Goal: Task Accomplishment & Management: Manage account settings

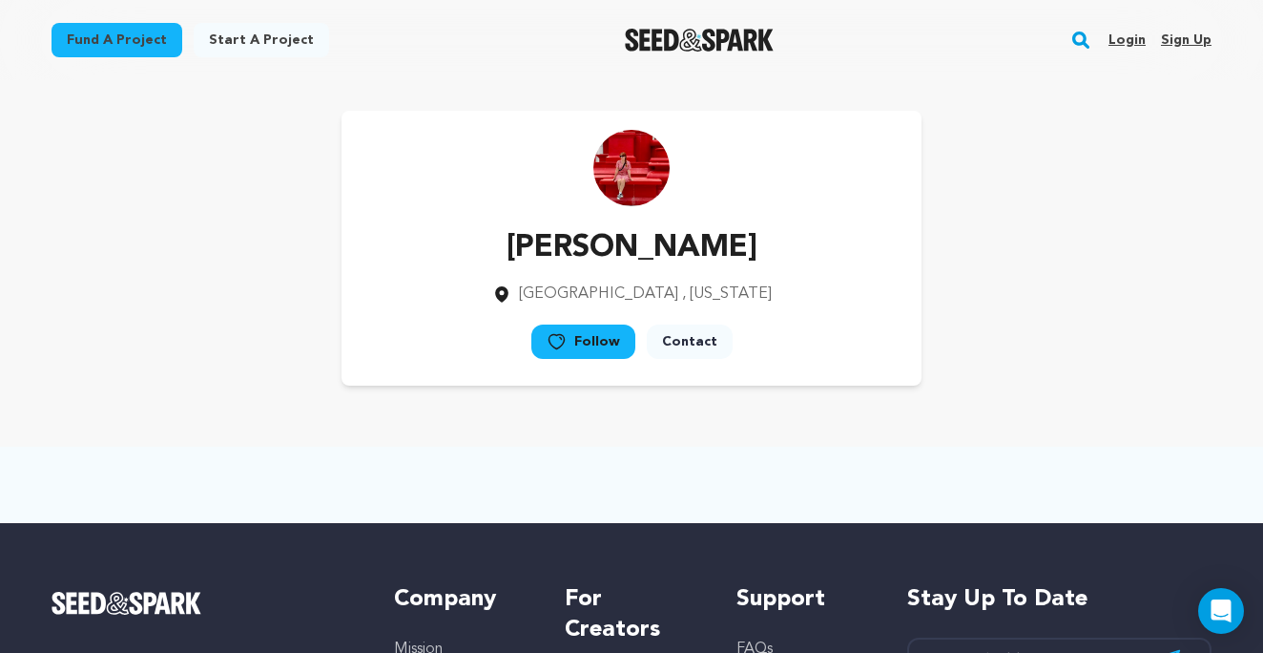
click at [1121, 39] on link "Login" at bounding box center [1127, 40] width 37 height 31
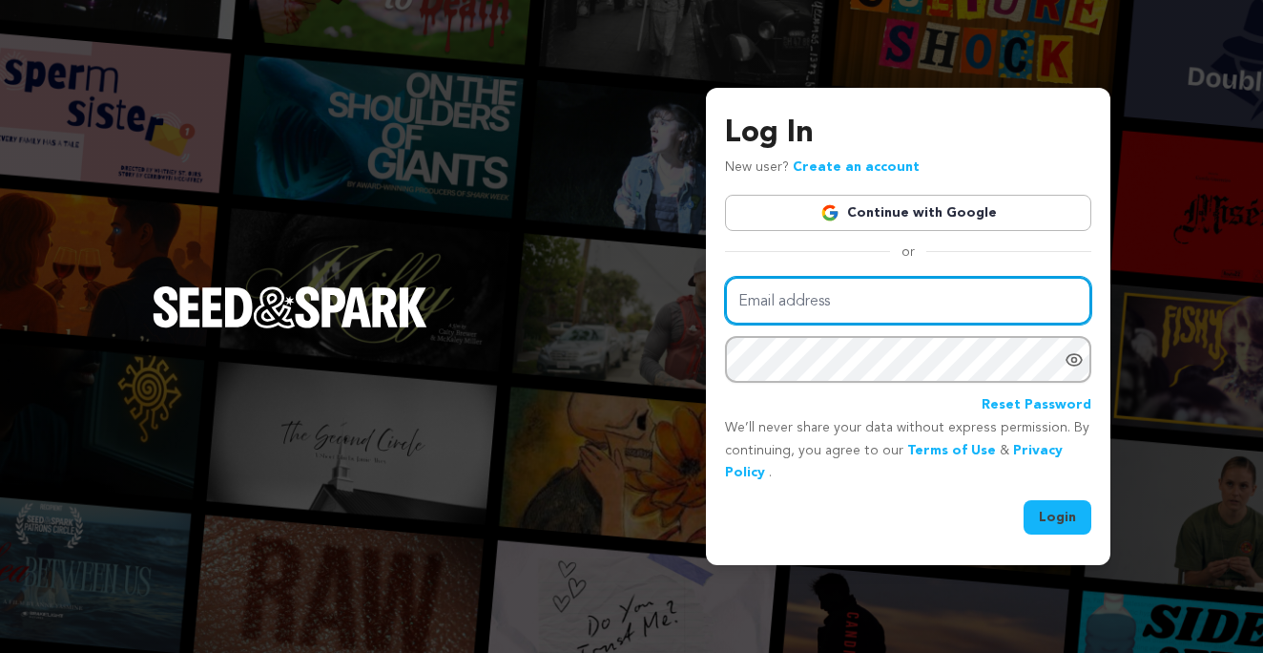
click at [863, 300] on input "Email address" at bounding box center [908, 301] width 366 height 49
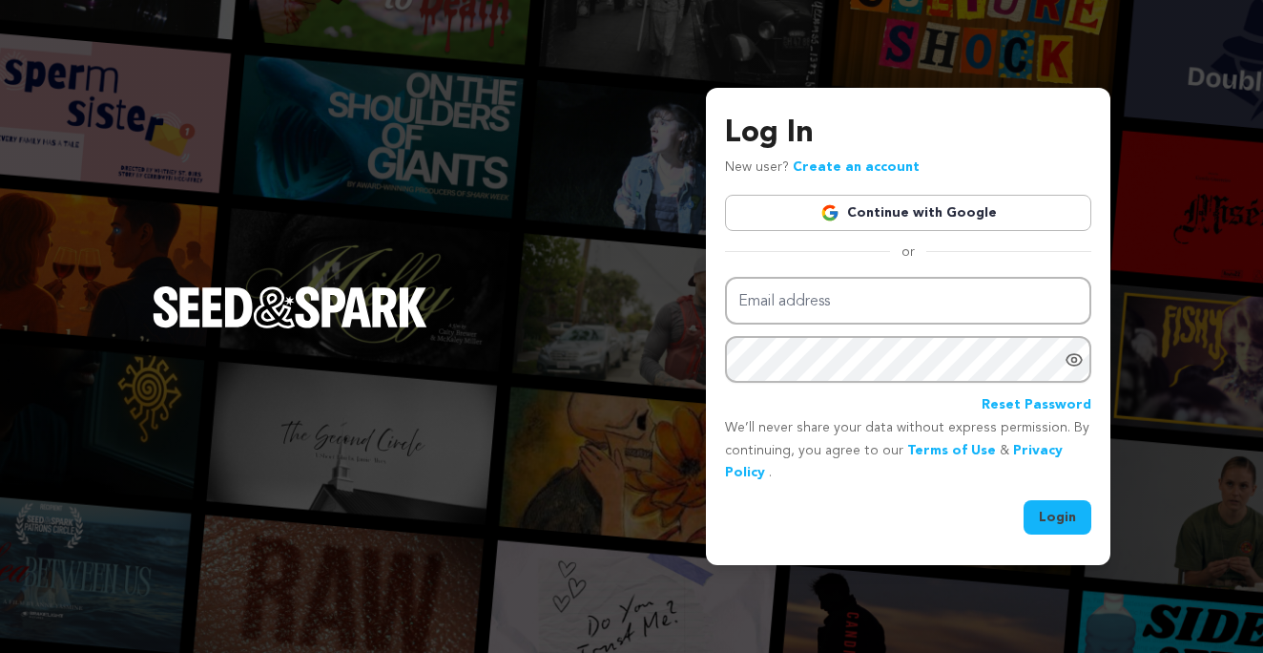
type input "farrell.kerriann@gmail.com"
click at [1060, 521] on button "Login" at bounding box center [1058, 517] width 68 height 34
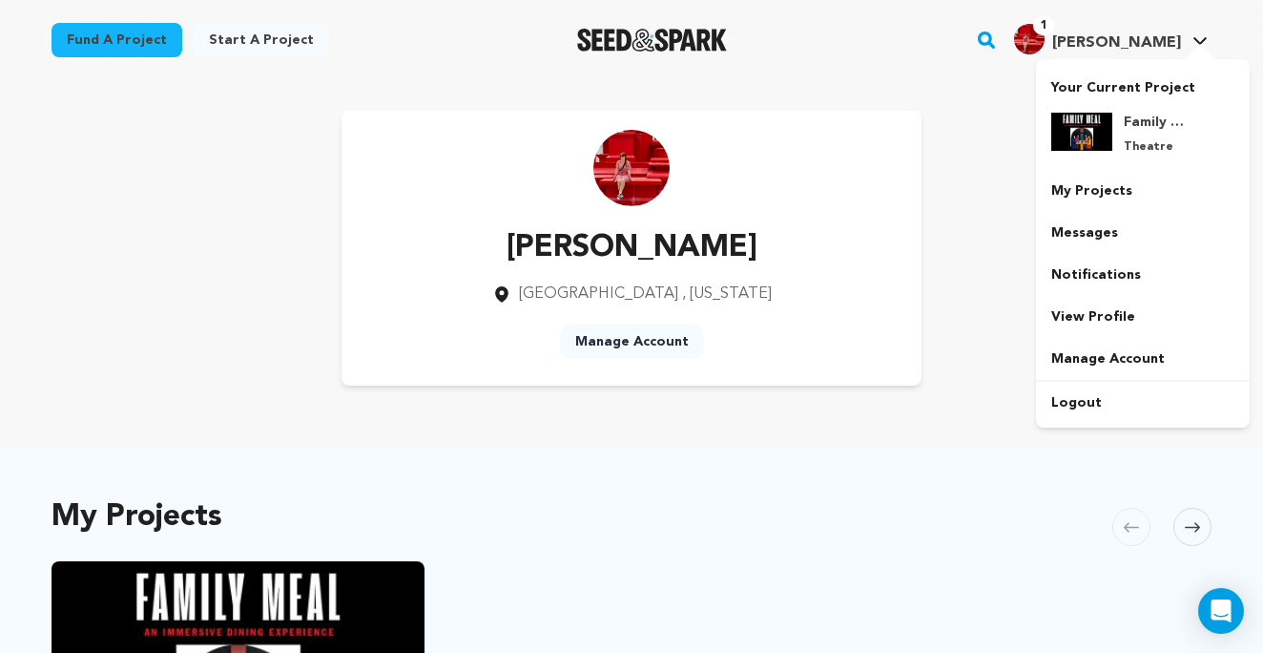
click at [1045, 39] on img "Kerriann F.'s Profile" at bounding box center [1029, 39] width 31 height 31
click at [1094, 182] on link "My Projects" at bounding box center [1143, 191] width 214 height 42
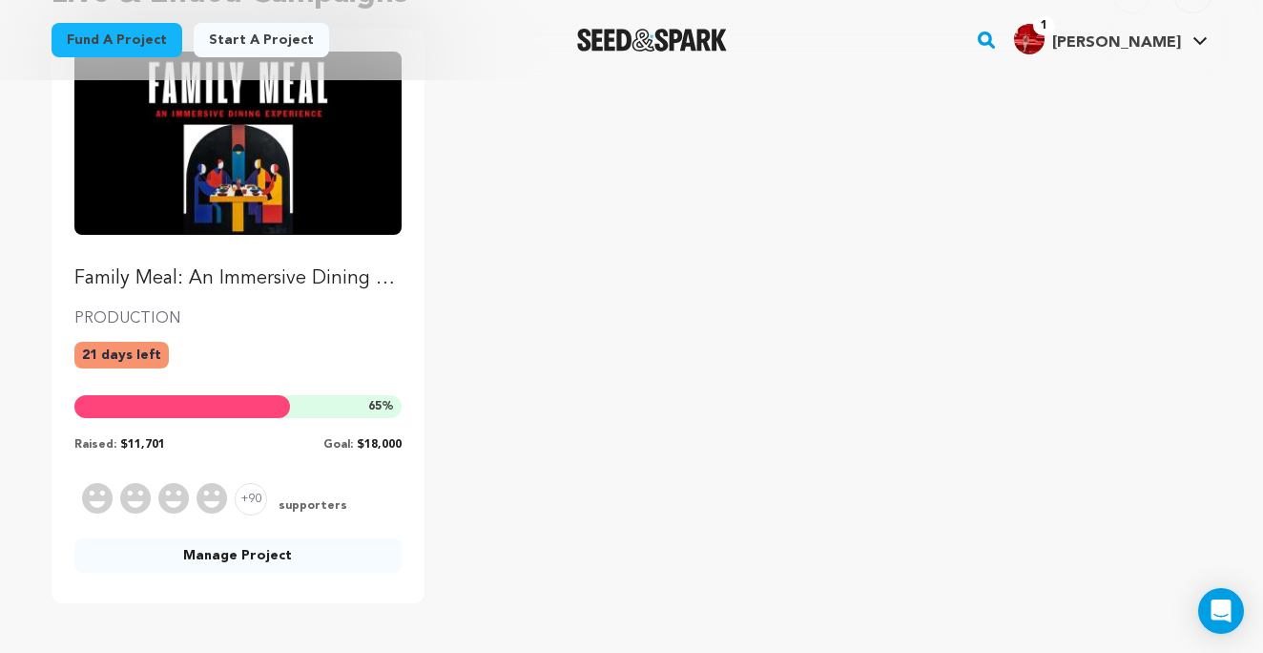
scroll to position [248, 0]
click at [245, 280] on p "Family Meal: An Immersive Dining Experience" at bounding box center [237, 279] width 327 height 27
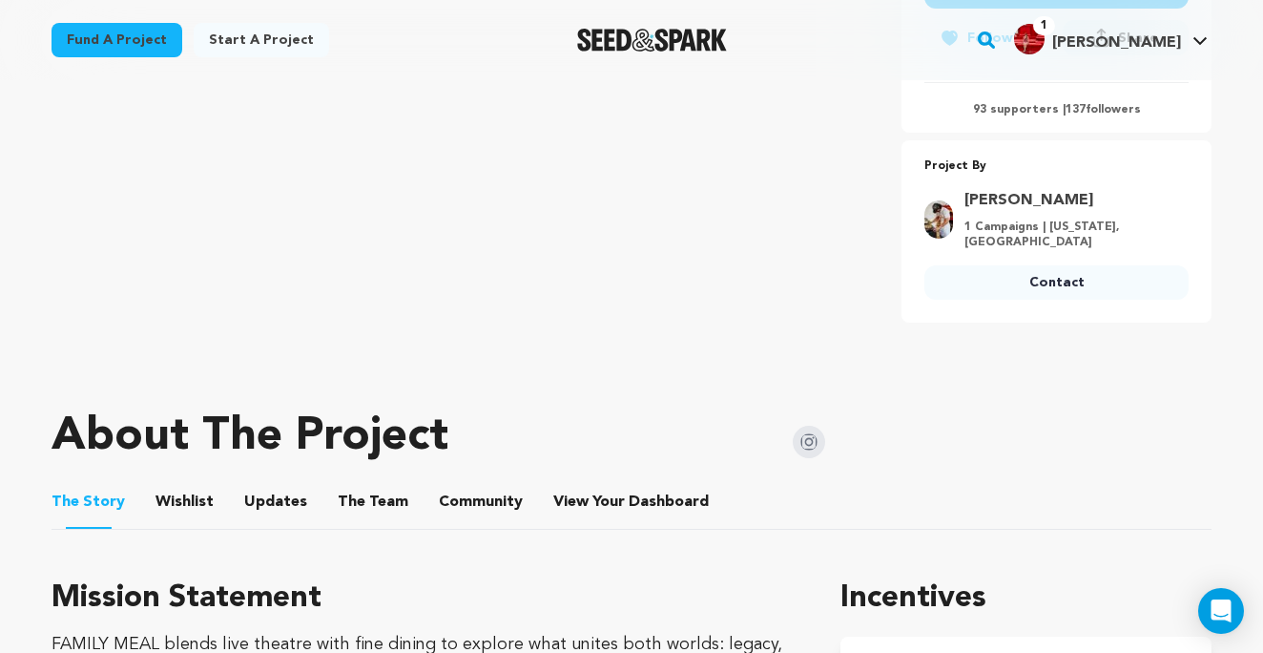
scroll to position [639, 0]
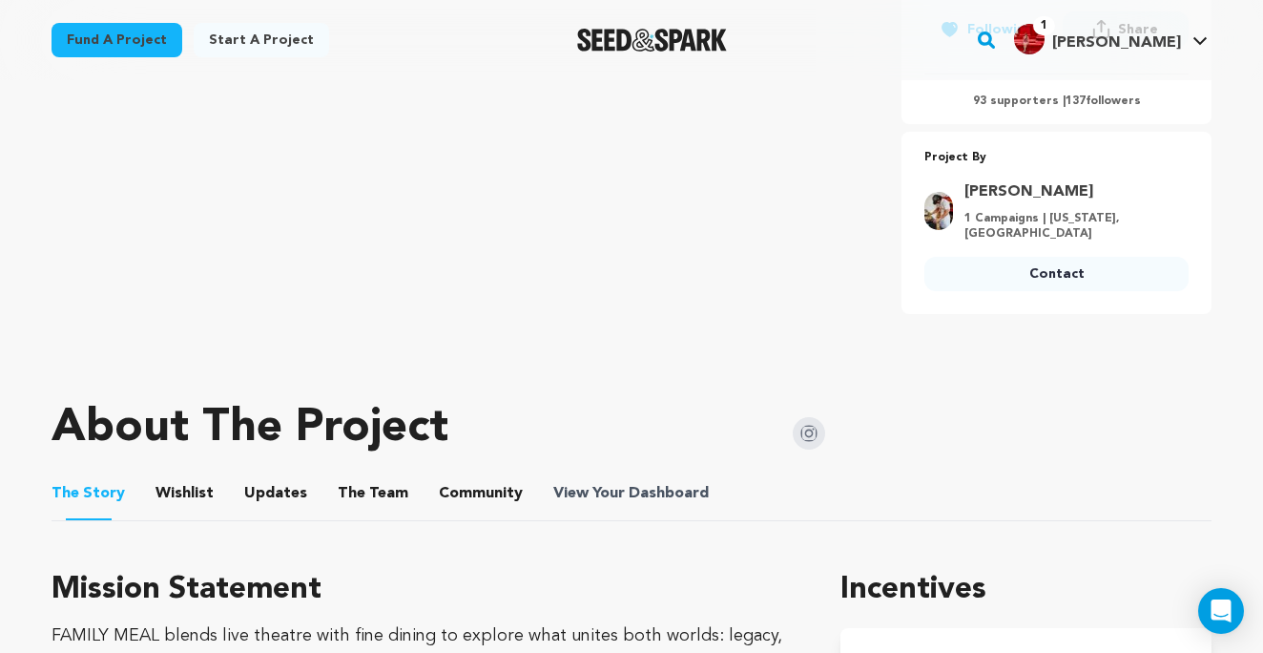
click at [612, 483] on span "View Your Dashboard" at bounding box center [632, 493] width 159 height 23
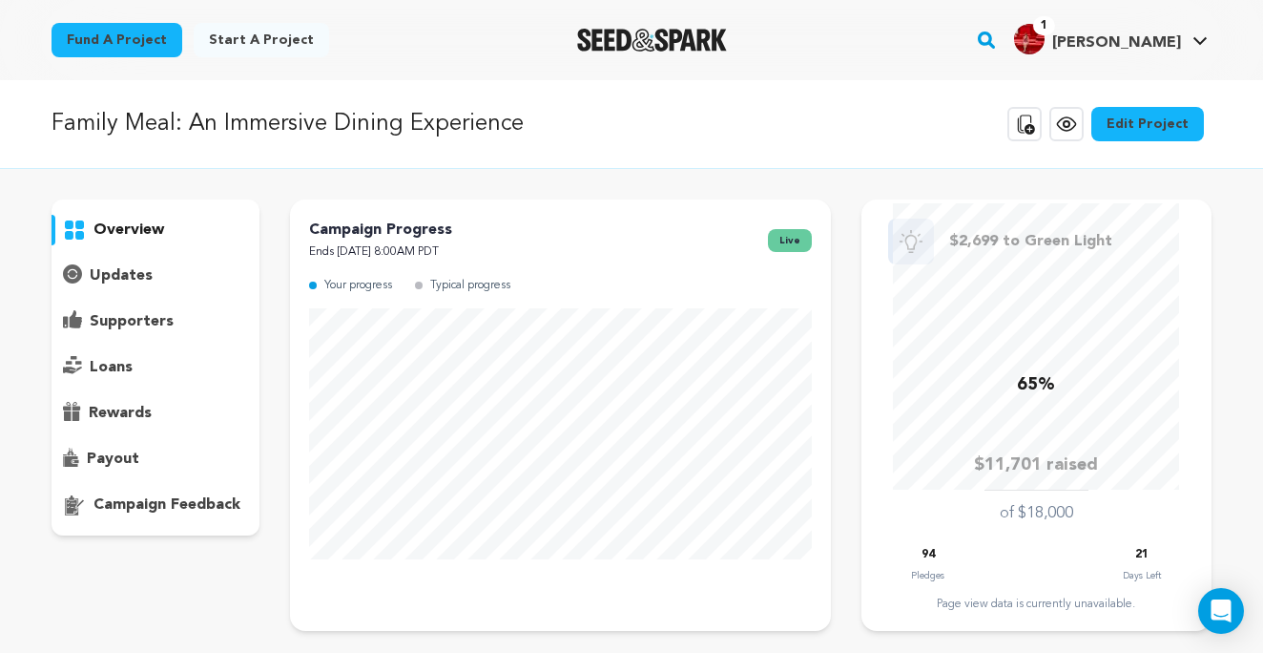
click at [123, 327] on p "supporters" at bounding box center [132, 321] width 84 height 23
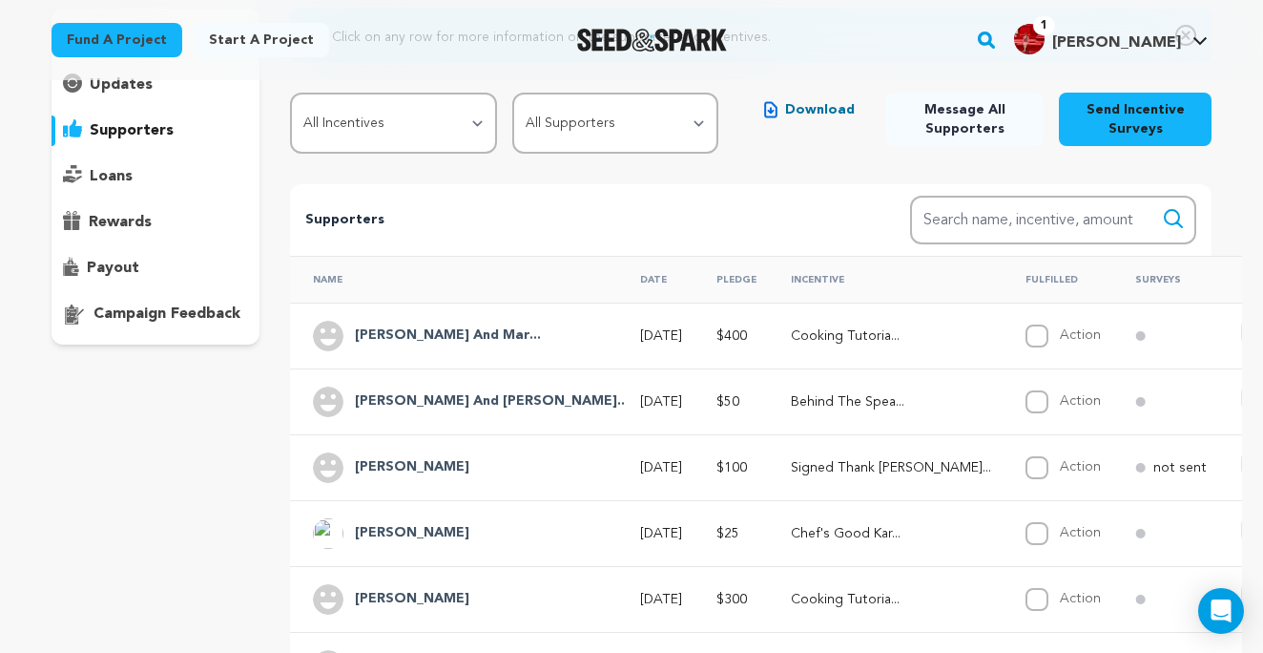
scroll to position [225, 0]
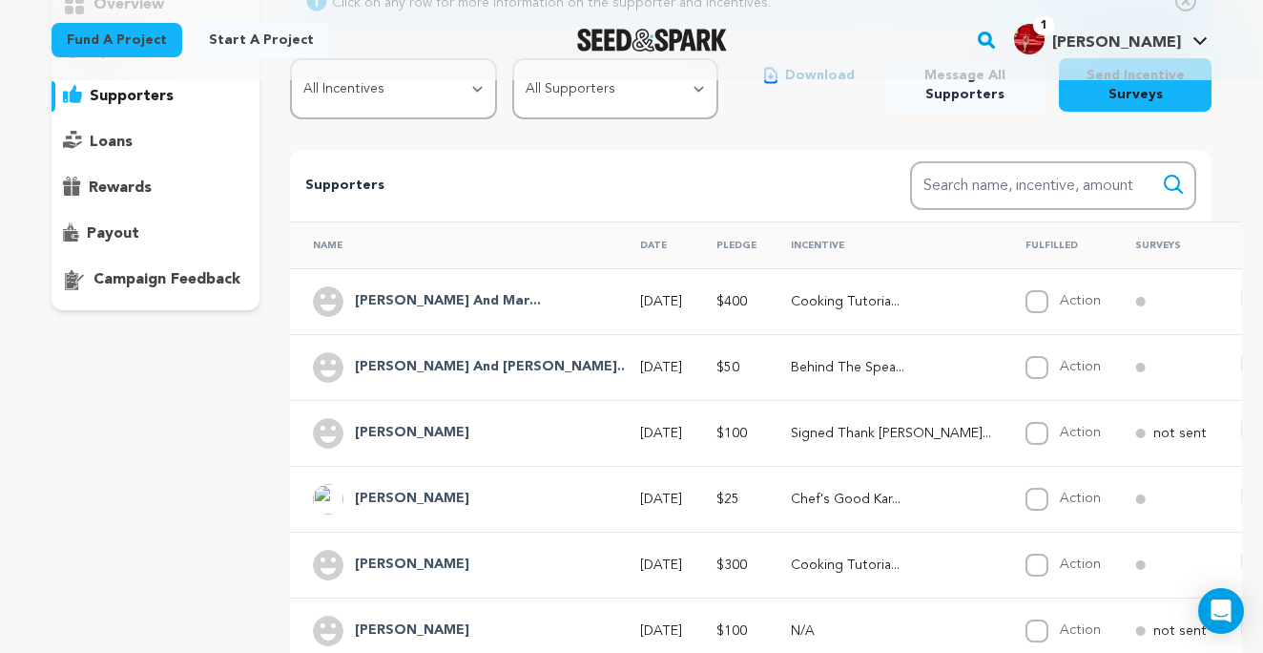
click at [424, 304] on h4 "Vincent And Mar..." at bounding box center [448, 301] width 186 height 23
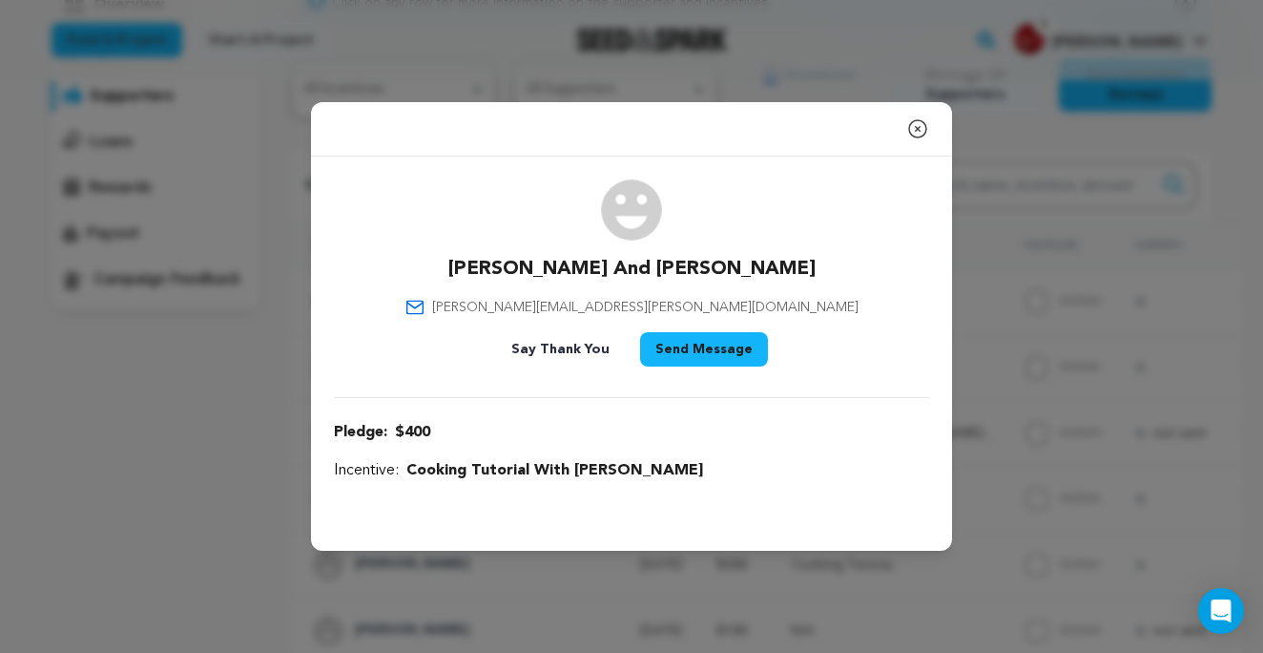
click at [916, 135] on icon "button" at bounding box center [917, 128] width 23 height 23
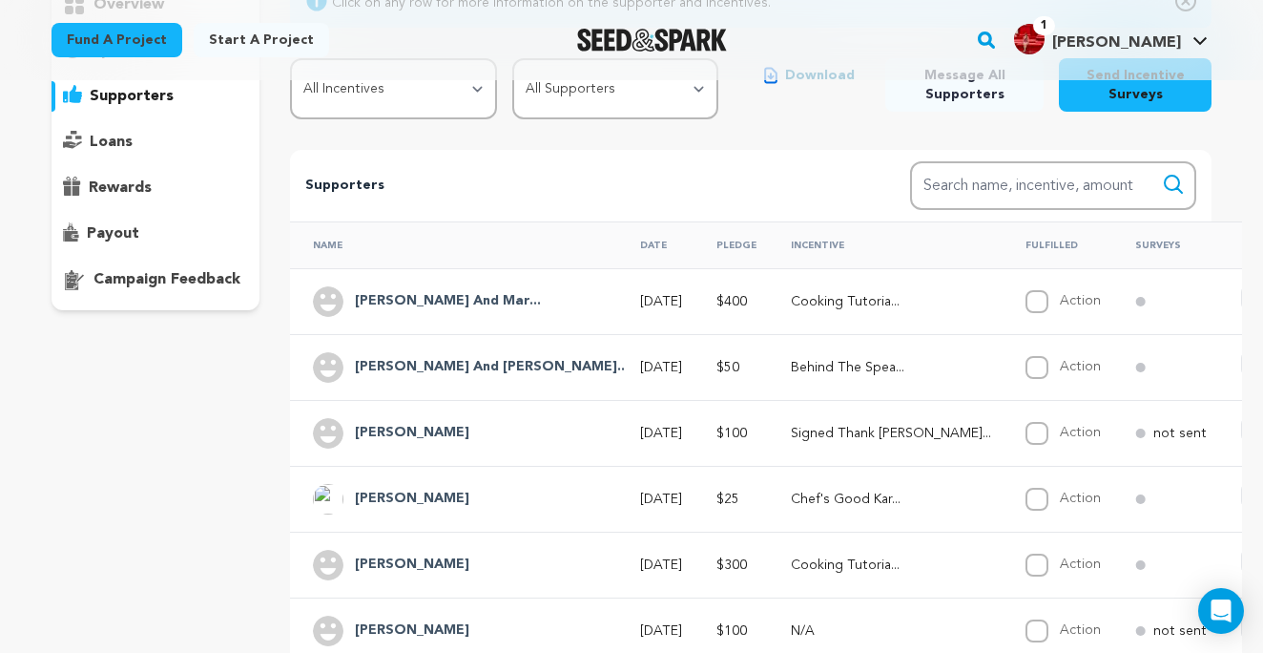
click at [406, 369] on h4 "Tammy And Don G..." at bounding box center [490, 367] width 270 height 23
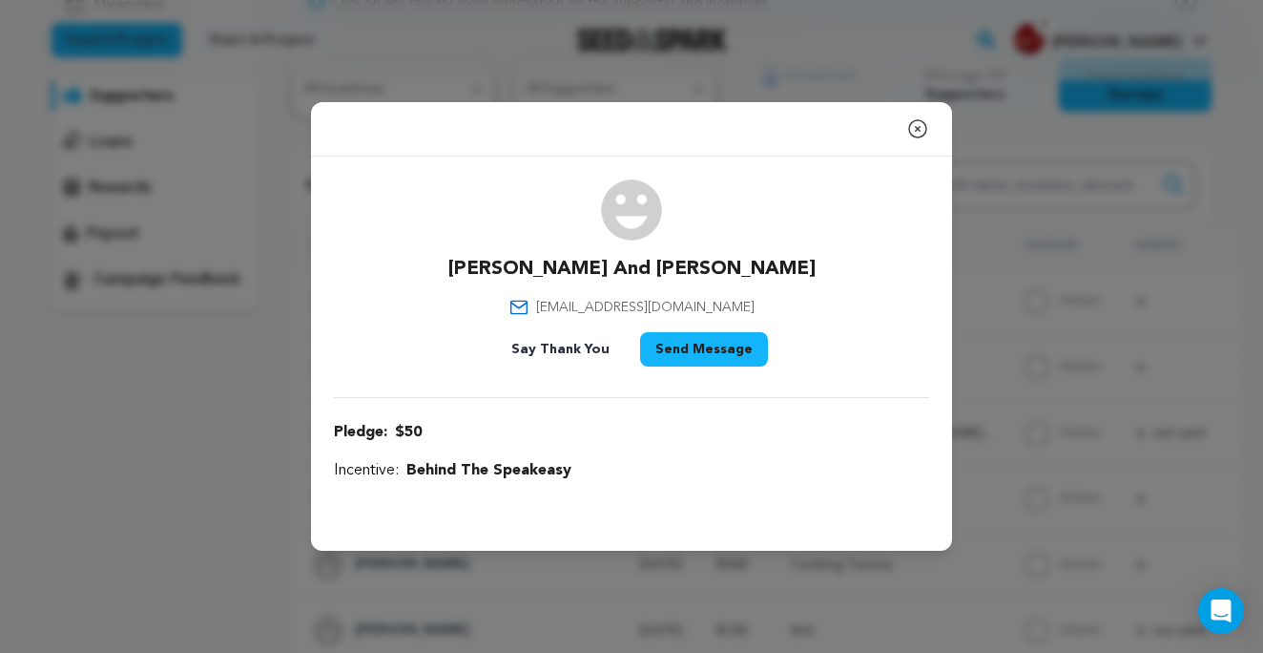
click at [919, 129] on icon "button" at bounding box center [917, 128] width 17 height 17
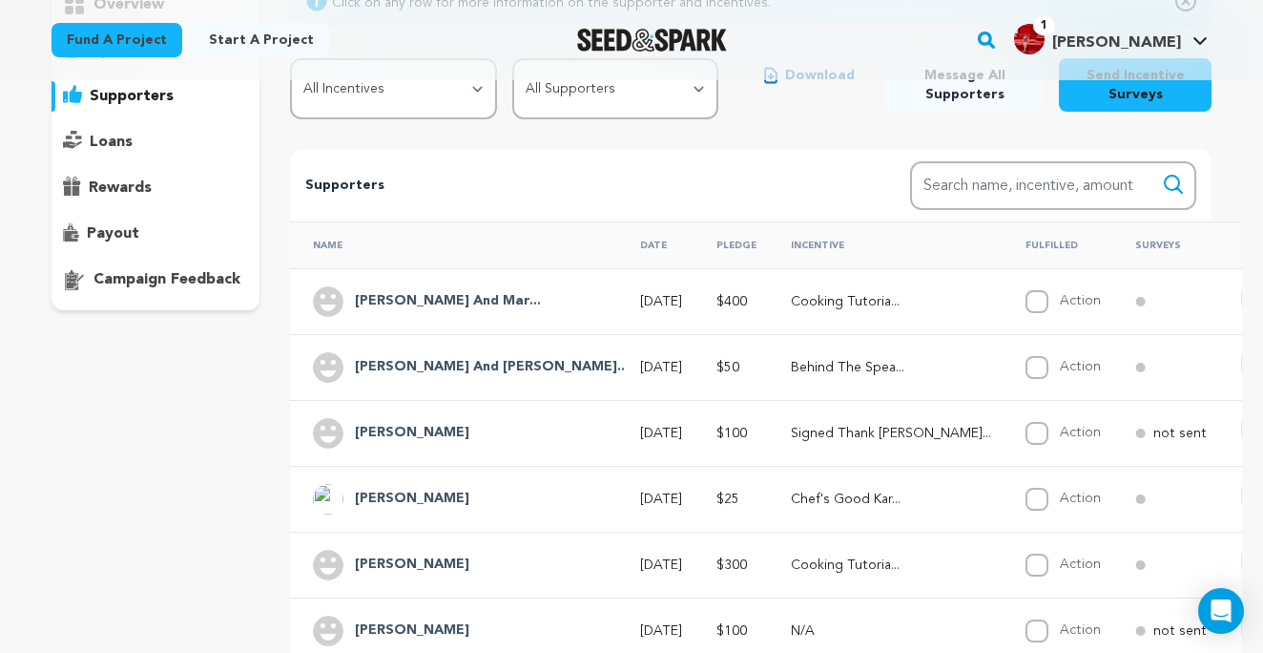
click at [404, 437] on h4 "Joan Gearhart" at bounding box center [412, 433] width 114 height 23
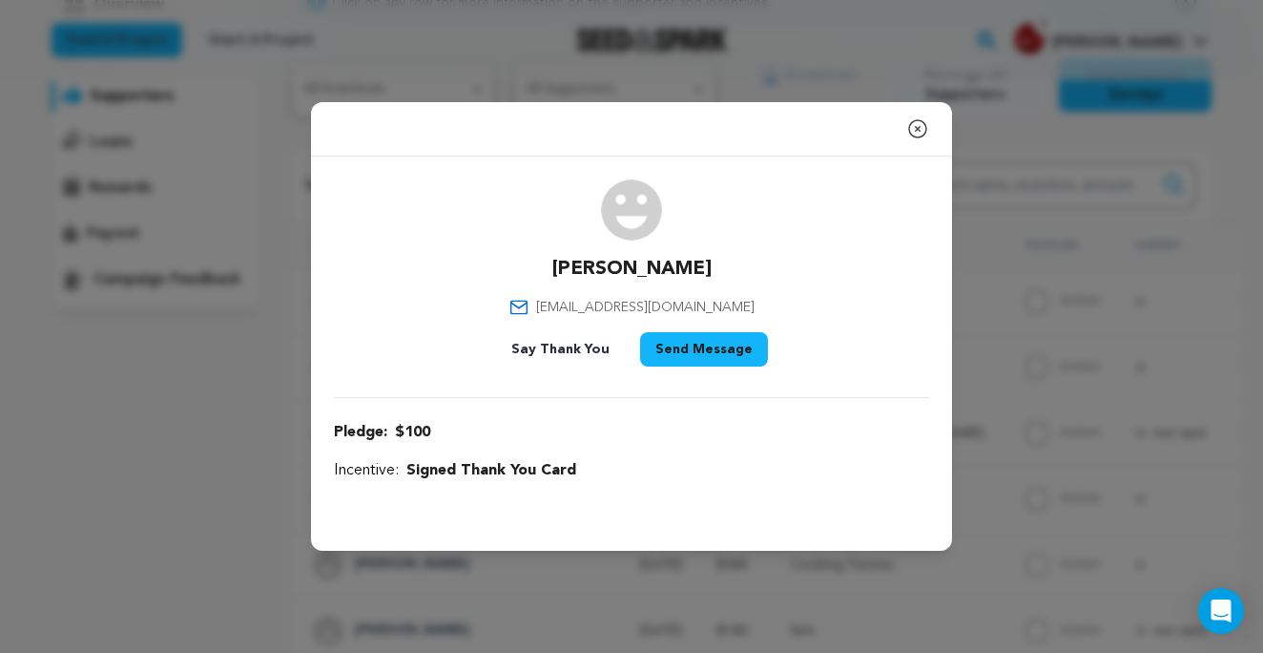
click at [918, 127] on icon "button" at bounding box center [917, 128] width 17 height 17
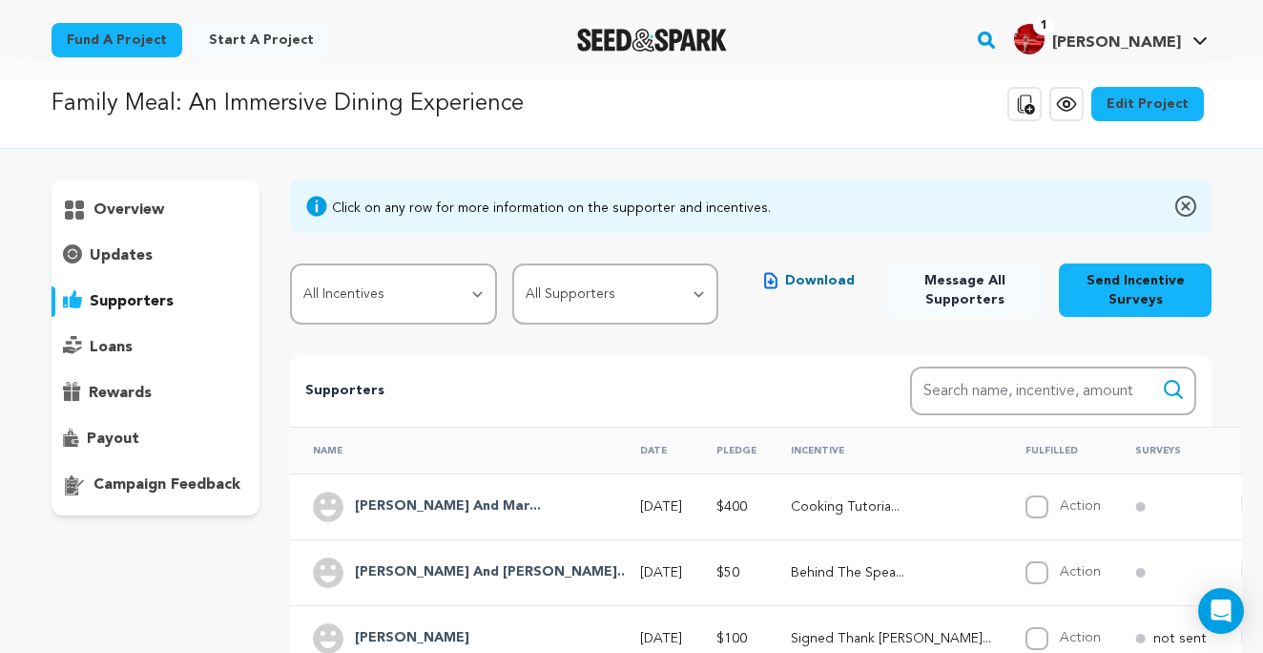
scroll to position [0, 0]
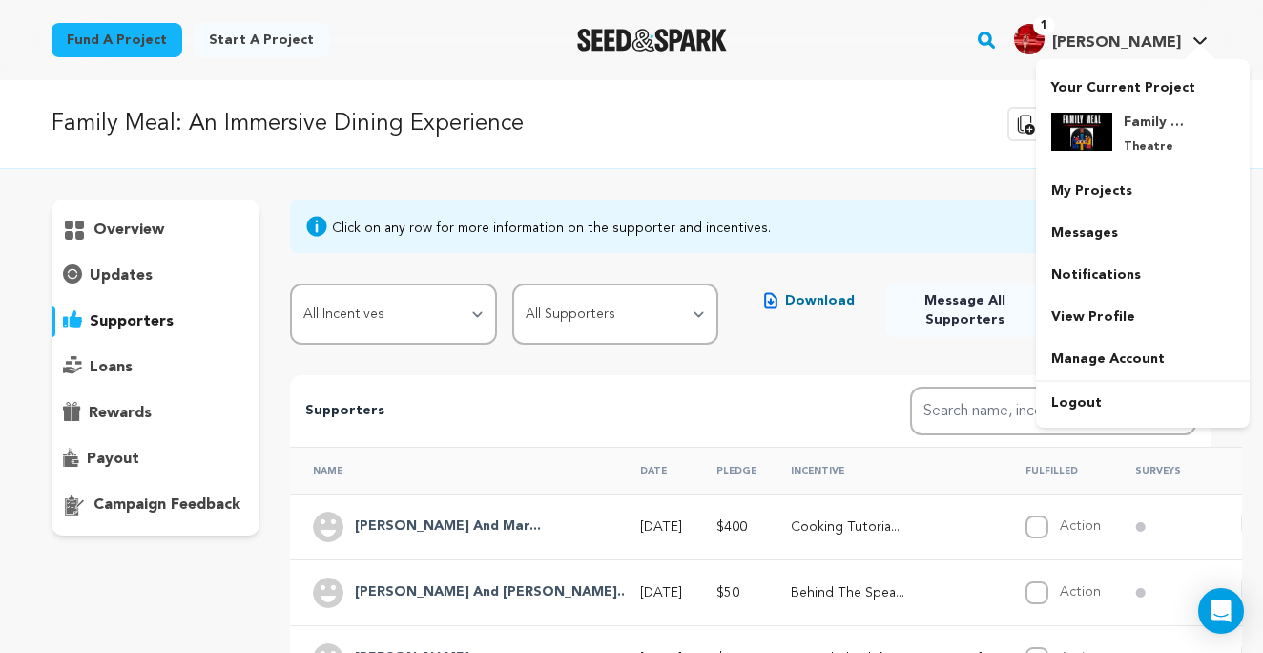
click at [1045, 40] on img "Kerriann F.'s Profile" at bounding box center [1029, 39] width 31 height 31
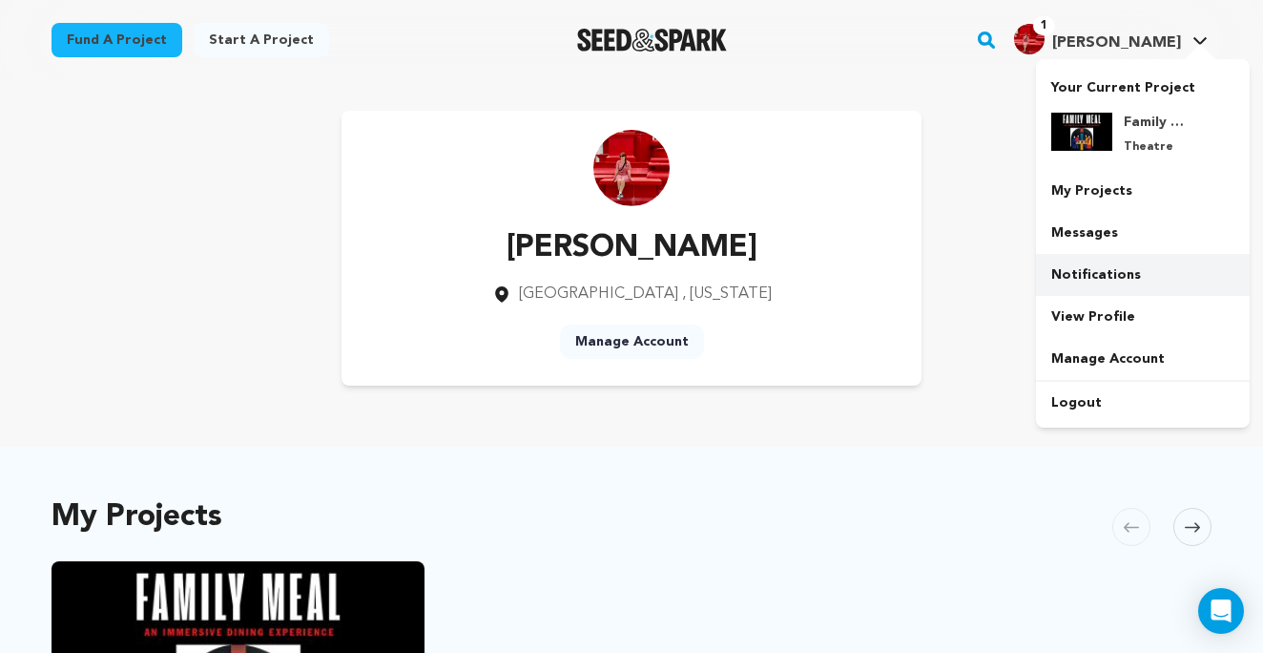
click at [1082, 259] on link "Notifications" at bounding box center [1143, 275] width 214 height 42
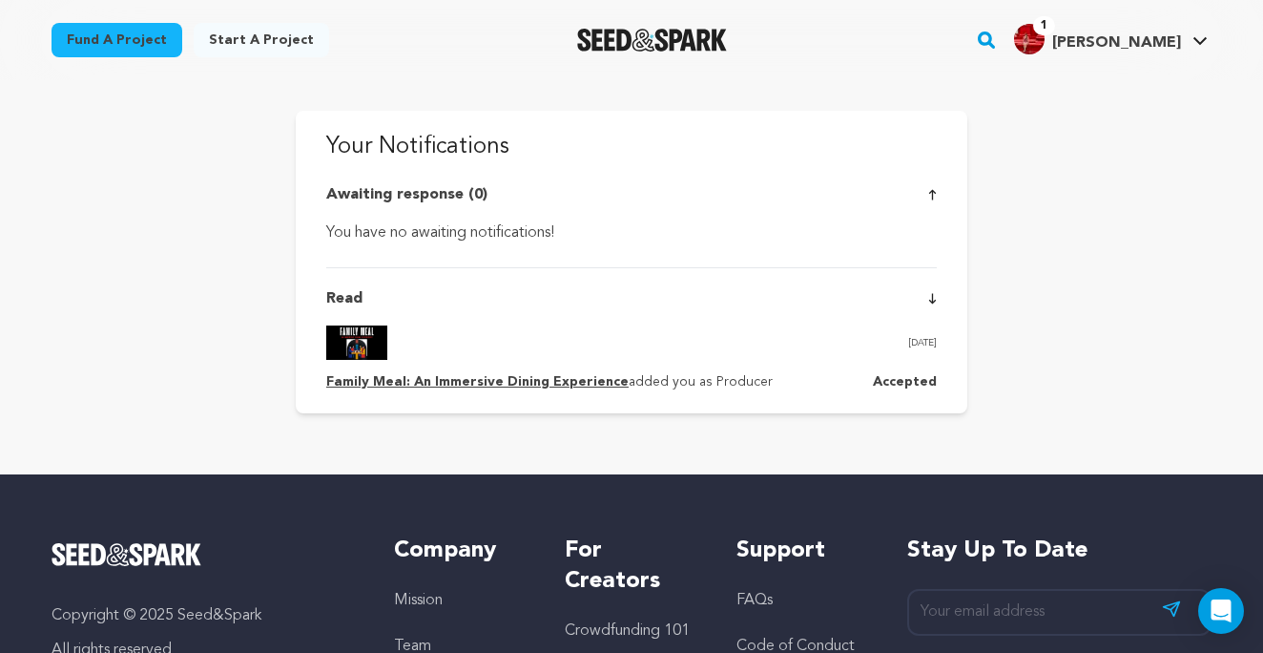
click at [461, 383] on link "Family Meal: An Immersive Dining Experience" at bounding box center [477, 381] width 302 height 13
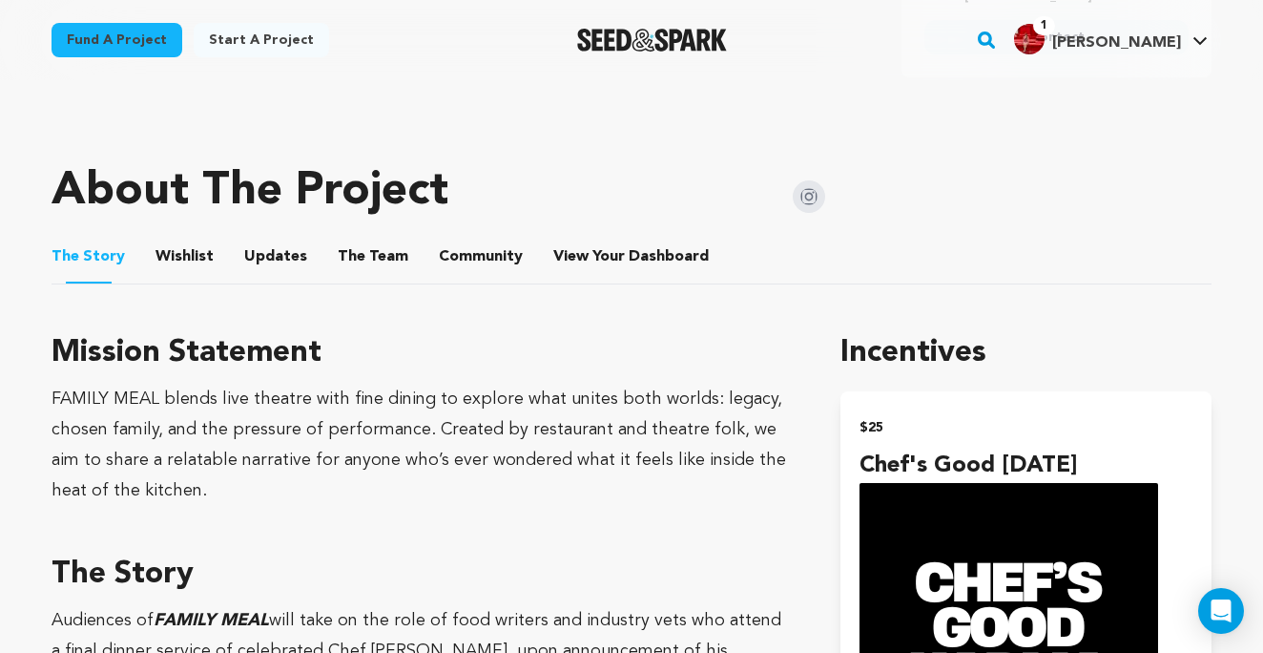
scroll to position [871, 0]
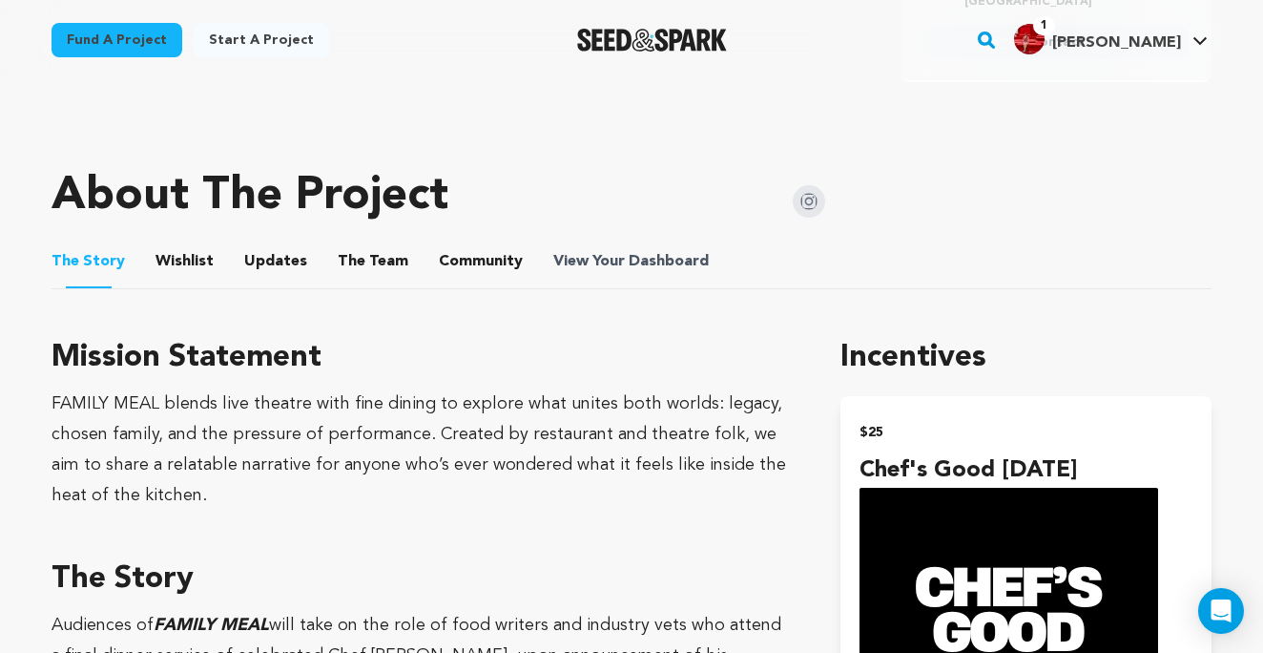
click at [591, 264] on span "View Your Dashboard" at bounding box center [632, 261] width 159 height 23
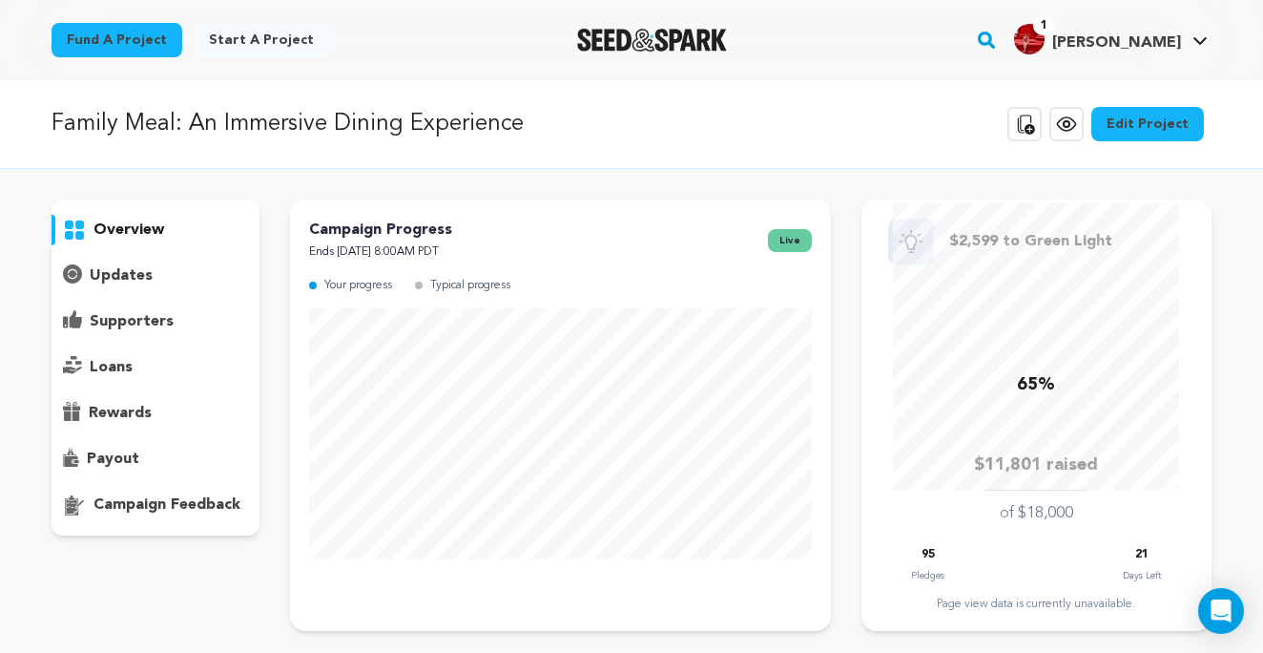
click at [124, 321] on p "supporters" at bounding box center [132, 321] width 84 height 23
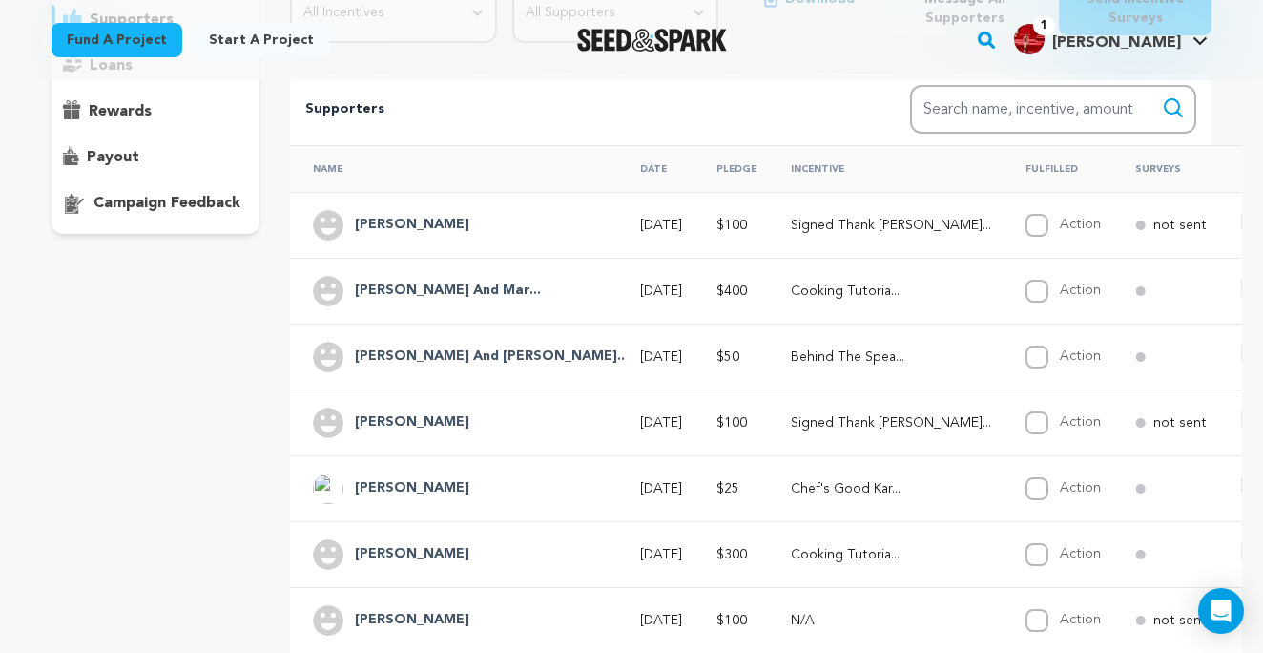
scroll to position [329, 0]
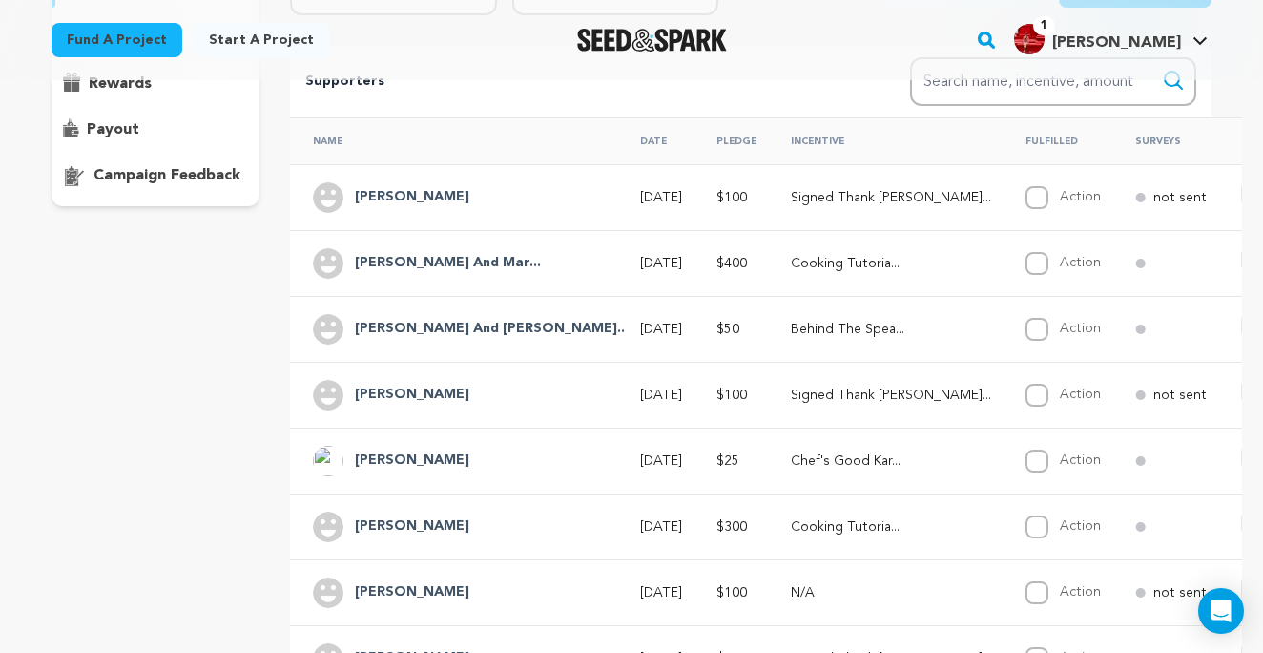
click at [386, 195] on h4 "Zoya Logvinenko" at bounding box center [412, 197] width 114 height 23
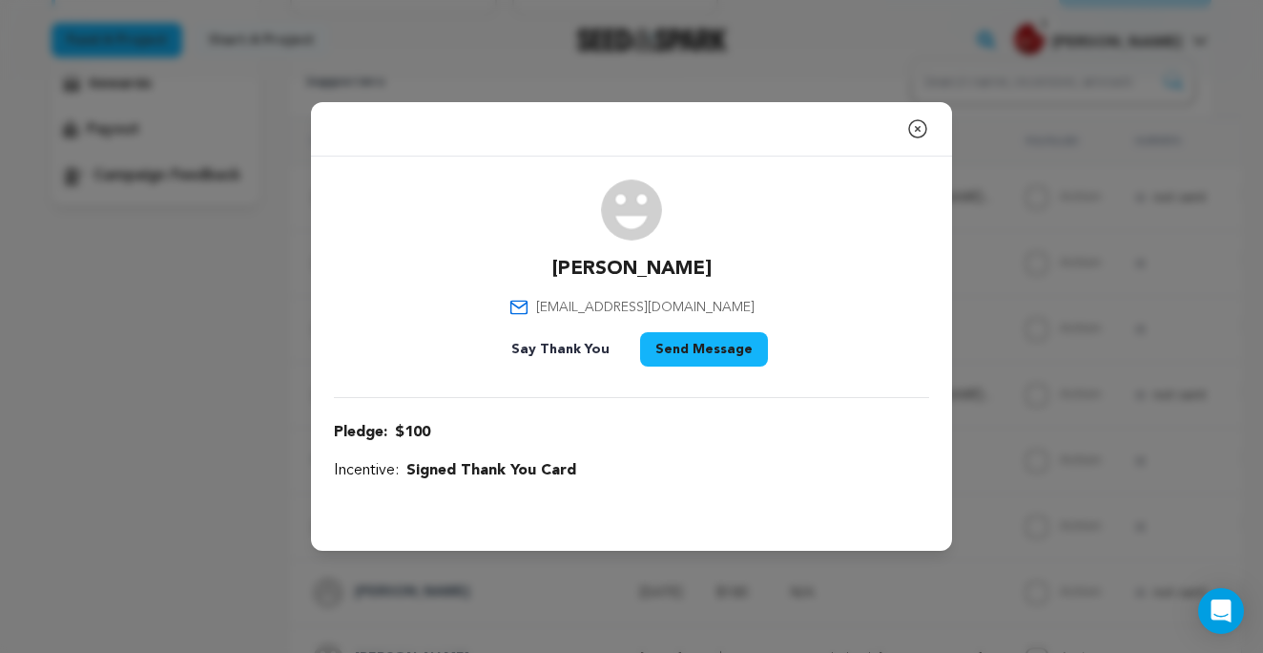
click at [916, 128] on icon "button" at bounding box center [917, 128] width 17 height 17
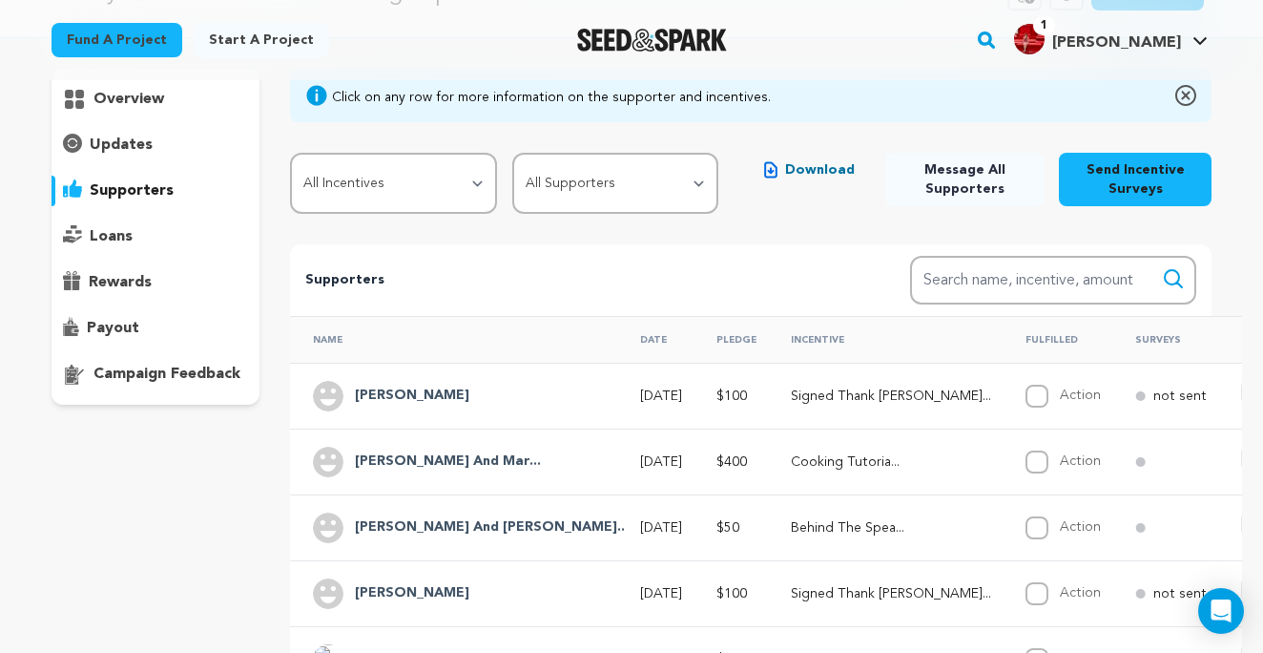
scroll to position [0, 0]
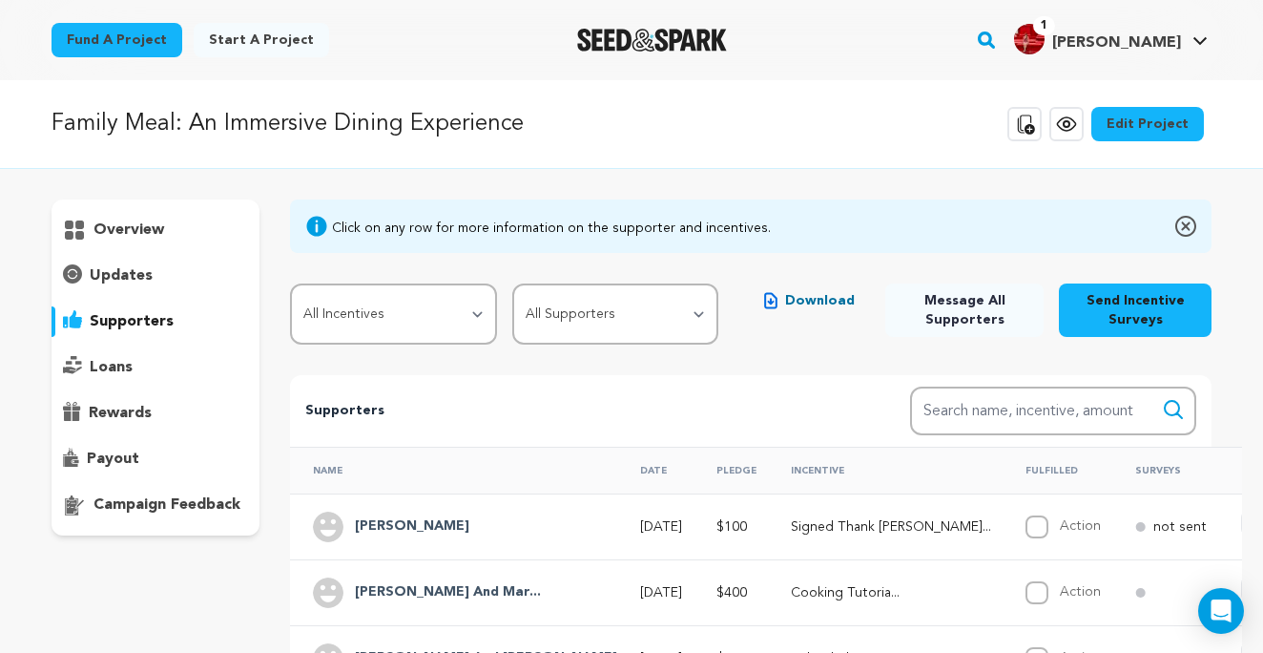
click at [660, 32] on img "Seed&Spark Homepage" at bounding box center [652, 40] width 150 height 23
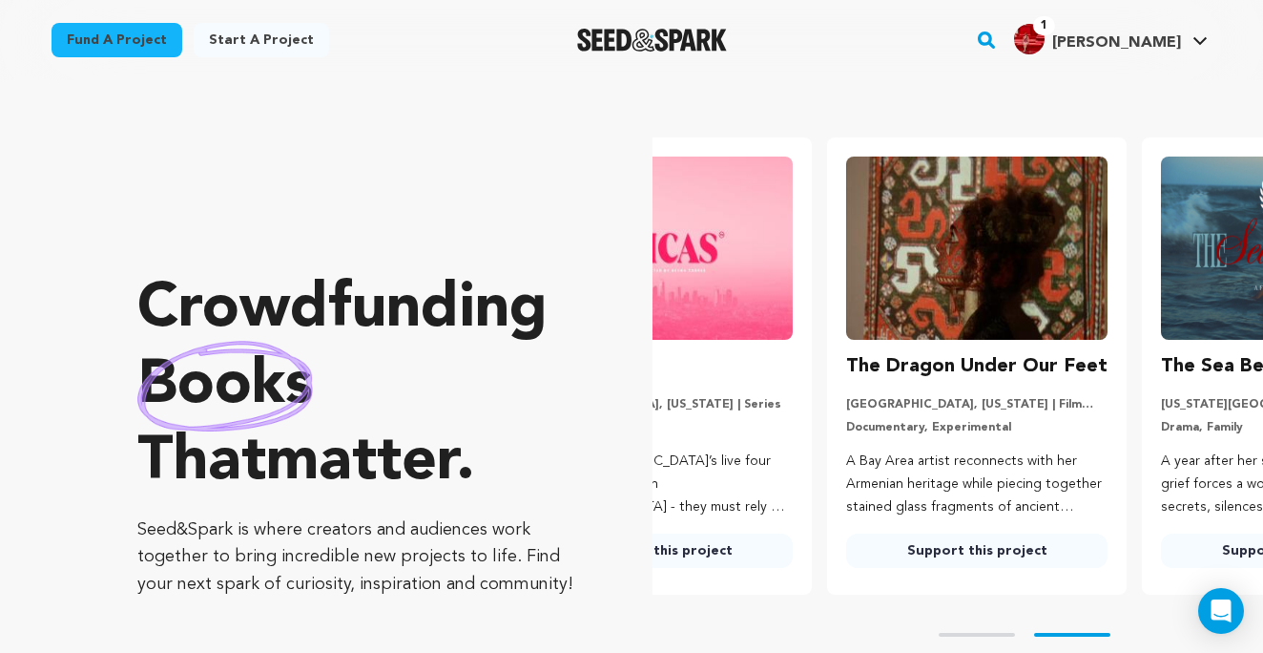
scroll to position [0, 330]
